Goal: Check status: Check status

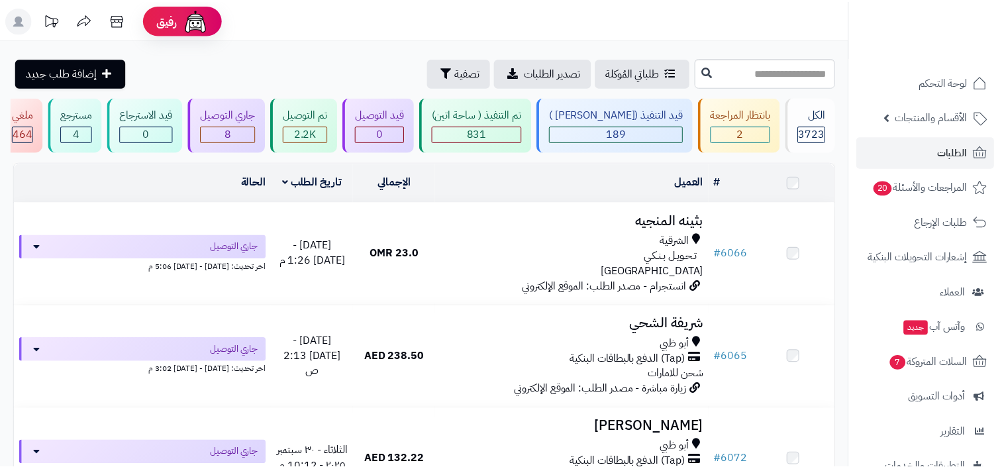
scroll to position [635, 0]
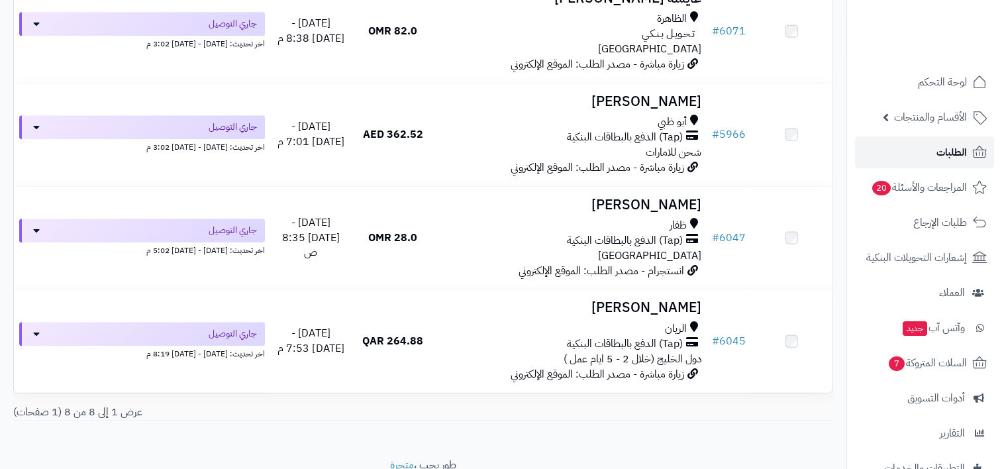
drag, startPoint x: 0, startPoint y: 0, endPoint x: 932, endPoint y: 142, distance: 942.7
click at [932, 142] on link "الطلبات" at bounding box center [924, 152] width 139 height 32
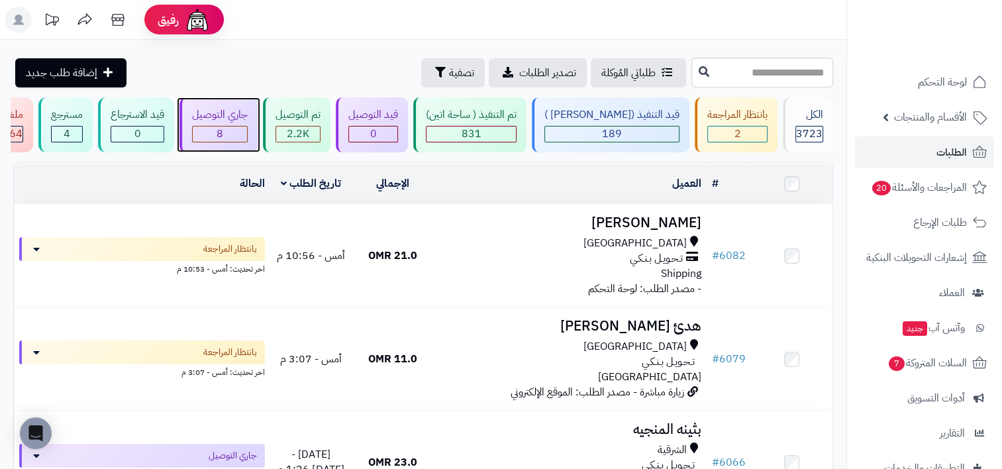
click at [245, 129] on div "8" at bounding box center [220, 133] width 54 height 15
